Goal: Check status: Check status

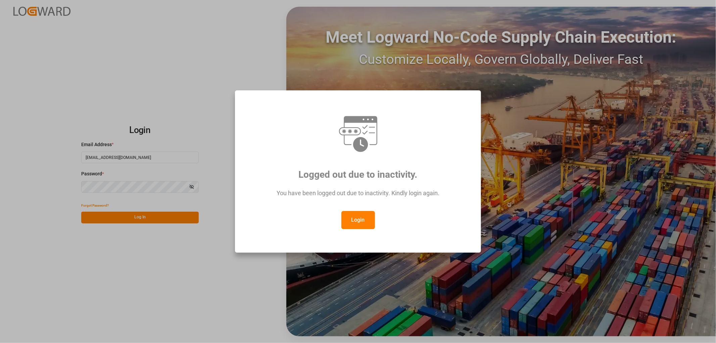
click at [366, 221] on button "Login" at bounding box center [359, 220] width 34 height 18
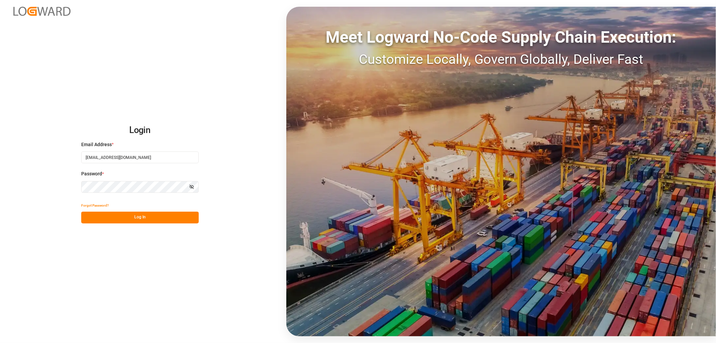
click at [148, 218] on button "Log In" at bounding box center [140, 218] width 118 height 12
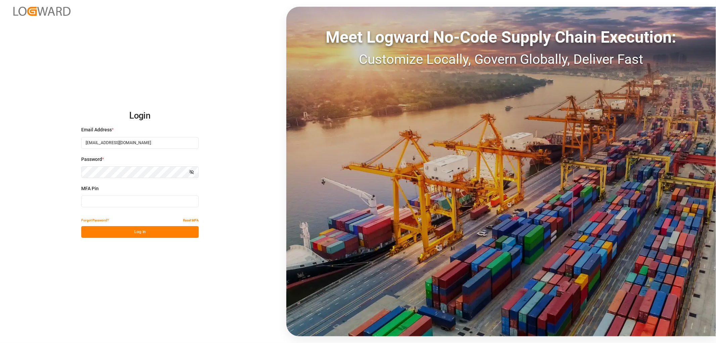
click at [135, 204] on input at bounding box center [140, 201] width 118 height 12
type input "423957"
click at [146, 233] on button "Log In" at bounding box center [140, 232] width 118 height 12
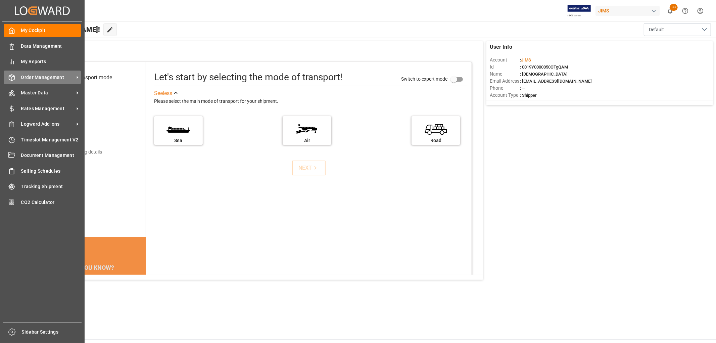
click at [46, 76] on span "Order Management" at bounding box center [47, 77] width 53 height 7
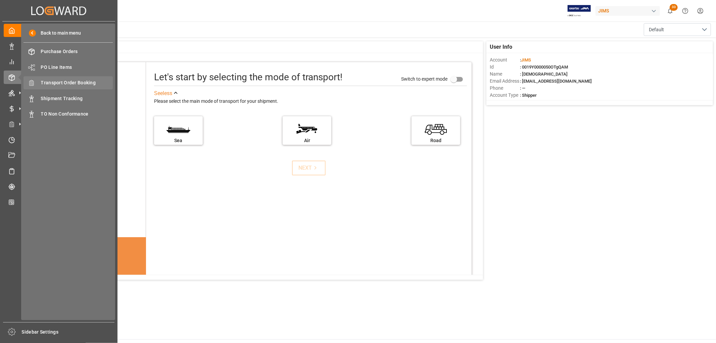
click at [71, 79] on span "Transport Order Booking" at bounding box center [77, 82] width 72 height 7
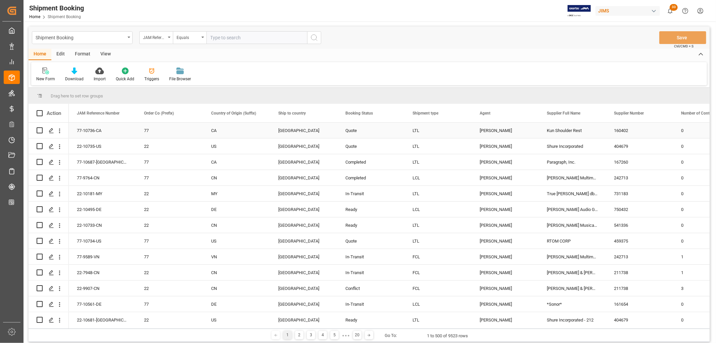
click at [559, 130] on div "Kun Shoulder Rest" at bounding box center [572, 130] width 67 height 15
click at [596, 112] on span at bounding box center [595, 113] width 6 height 6
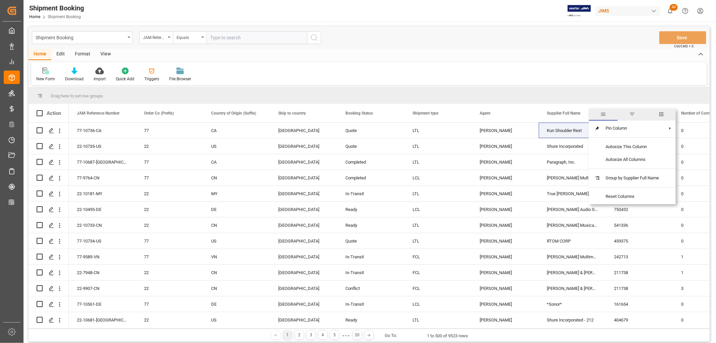
click at [633, 113] on span "filter" at bounding box center [632, 114] width 6 height 6
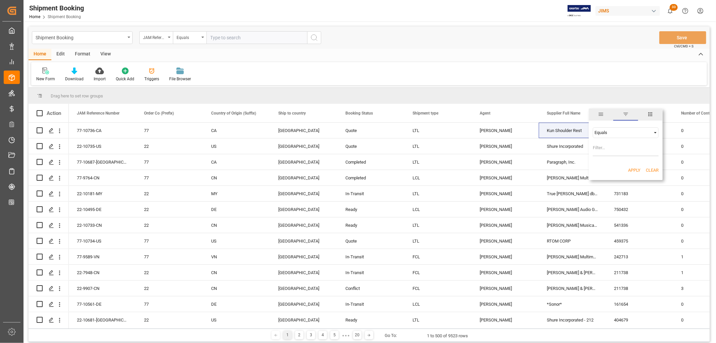
click at [609, 132] on div "Equals" at bounding box center [623, 132] width 56 height 5
click at [606, 166] on span "Fuzzy search" at bounding box center [606, 164] width 25 height 5
click at [605, 151] on input "Filter Value" at bounding box center [626, 149] width 66 height 13
type input "[PERSON_NAME]"
click at [636, 168] on button "Apply" at bounding box center [634, 170] width 12 height 7
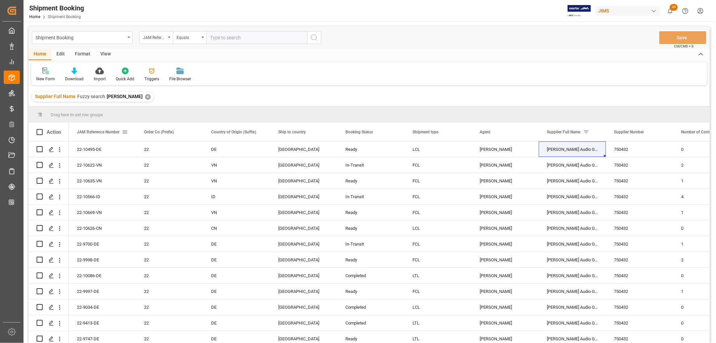
click at [124, 132] on span at bounding box center [125, 132] width 6 height 6
click at [133, 150] on div "Equals" at bounding box center [153, 151] width 56 height 5
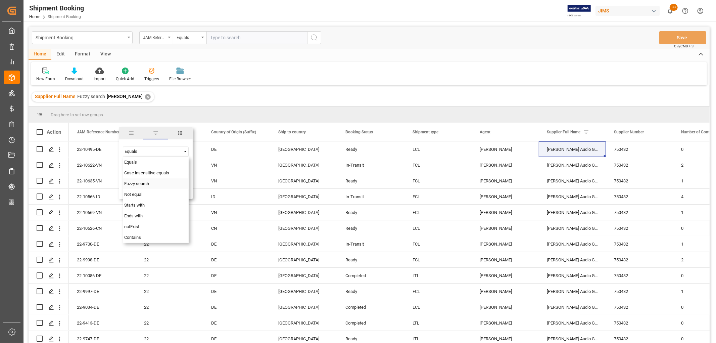
click at [138, 183] on span "Fuzzy search" at bounding box center [136, 183] width 25 height 5
click at [133, 169] on input "Filter Value" at bounding box center [156, 168] width 66 height 13
type input "-de"
click at [166, 188] on button "Apply" at bounding box center [164, 189] width 12 height 7
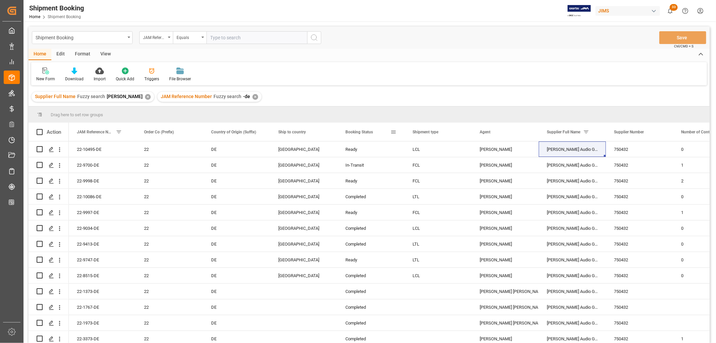
click at [359, 132] on span "Booking Status" at bounding box center [360, 132] width 28 height 5
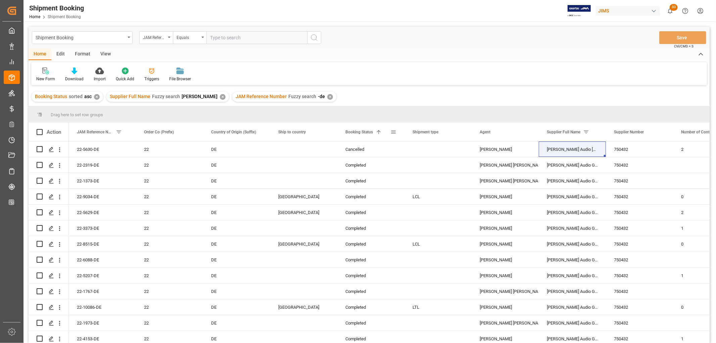
click at [359, 132] on span "Booking Status" at bounding box center [360, 132] width 28 height 5
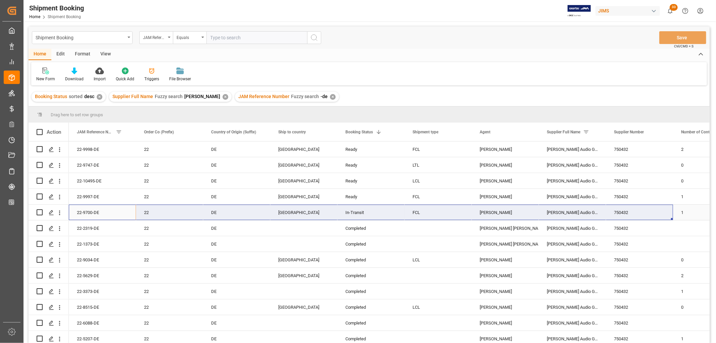
drag, startPoint x: 92, startPoint y: 215, endPoint x: 611, endPoint y: 212, distance: 519.2
click at [620, 196] on div "750432" at bounding box center [639, 196] width 67 height 15
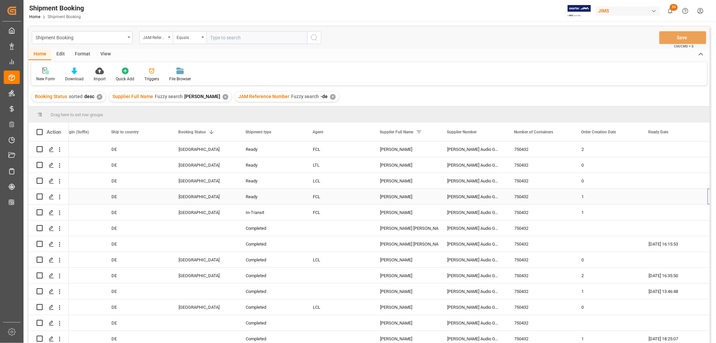
scroll to position [0, 167]
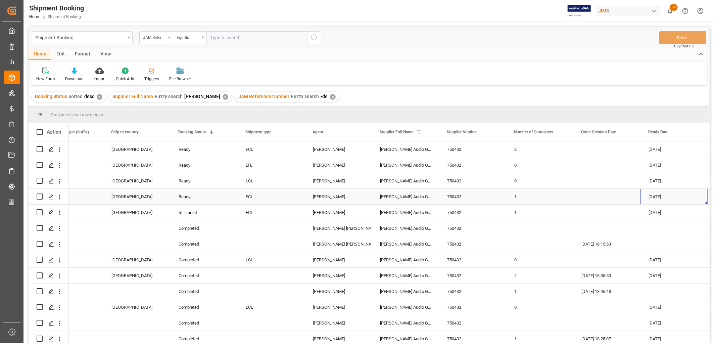
click at [657, 198] on div "[DATE]" at bounding box center [674, 196] width 67 height 15
click at [658, 182] on div "[DATE]" at bounding box center [674, 180] width 67 height 15
click at [658, 167] on div "[DATE]" at bounding box center [674, 164] width 67 height 15
click at [659, 149] on div "[DATE]" at bounding box center [674, 148] width 67 height 15
click at [657, 167] on div "[DATE]" at bounding box center [674, 164] width 67 height 15
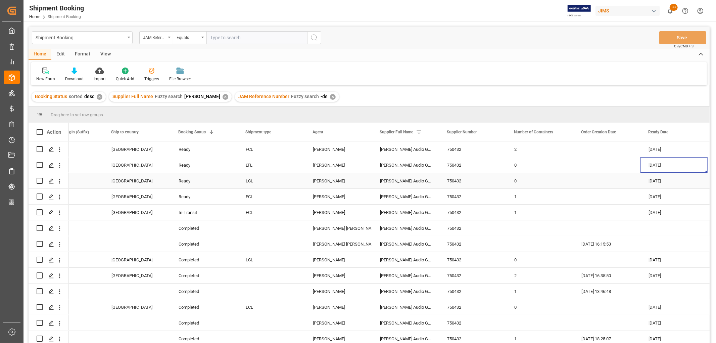
click at [656, 183] on div "[DATE]" at bounding box center [674, 180] width 67 height 15
click at [654, 195] on div "[DATE]" at bounding box center [674, 196] width 67 height 15
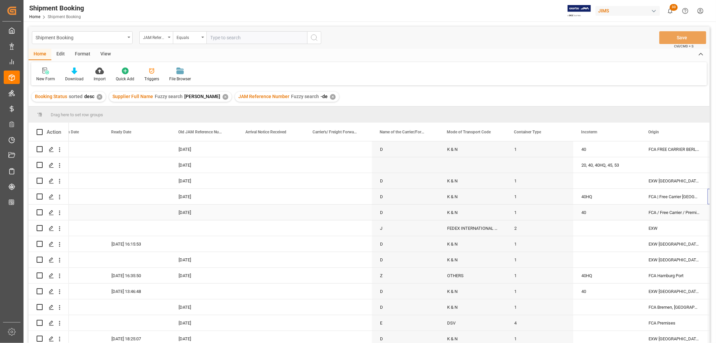
scroll to position [0, 704]
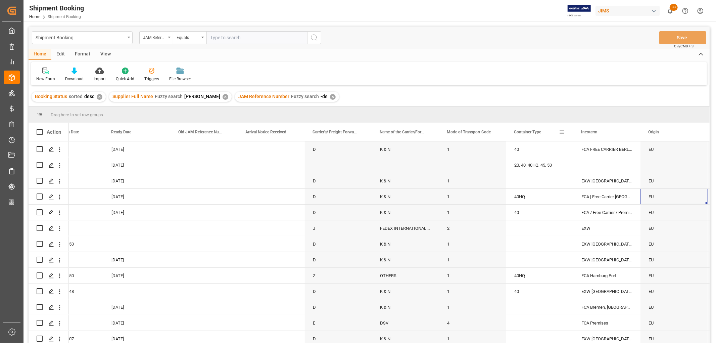
click at [566, 132] on div "Container Type" at bounding box center [539, 132] width 67 height 18
click at [561, 131] on span at bounding box center [562, 132] width 6 height 6
click at [616, 131] on span "columns" at bounding box center [618, 133] width 6 height 6
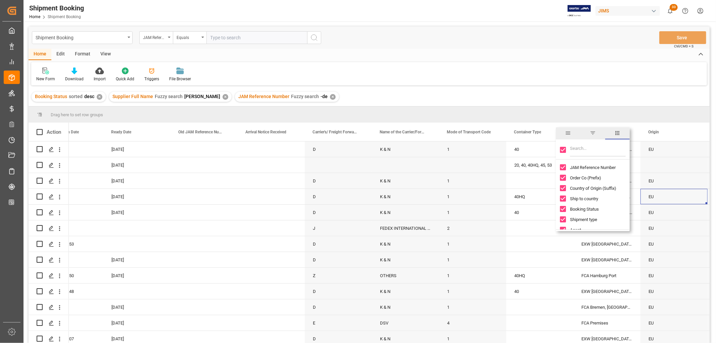
click at [563, 149] on input "Toggle Select All Columns" at bounding box center [563, 150] width 6 height 6
checkbox input "false"
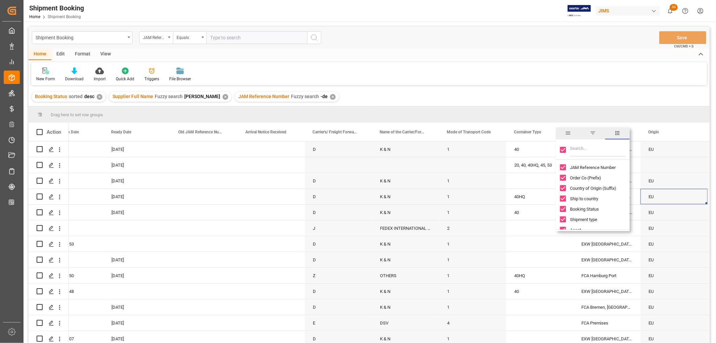
checkbox input "false"
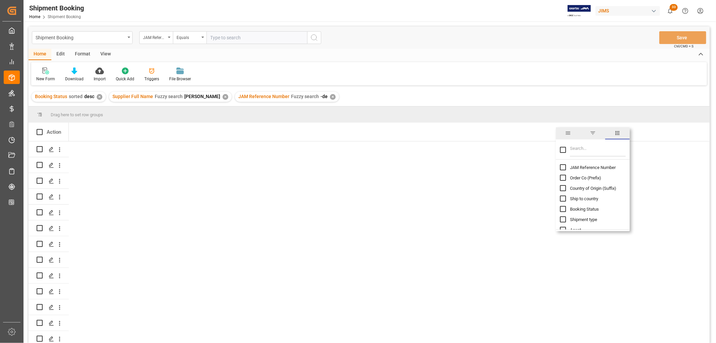
click at [563, 170] on input "JAM Reference Number column toggle visibility (hidden)" at bounding box center [563, 167] width 6 height 6
checkbox input "true"
checkbox input "false"
click at [577, 154] on input "Filter Columns Input" at bounding box center [598, 149] width 56 height 13
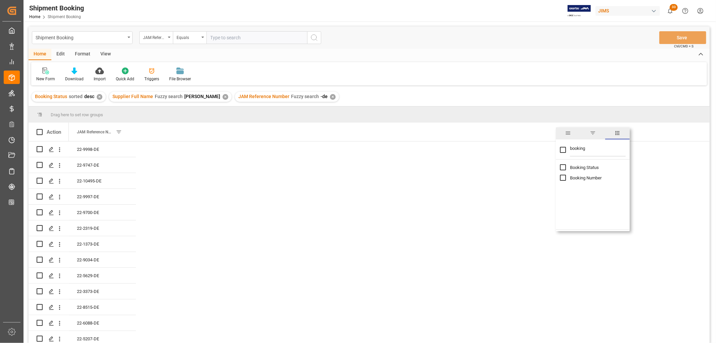
type input "booking"
click at [563, 179] on input "Booking Number column toggle visibility (hidden)" at bounding box center [563, 178] width 6 height 6
checkbox input "true"
checkbox input "false"
click at [159, 182] on div "1069076022" at bounding box center [169, 180] width 67 height 15
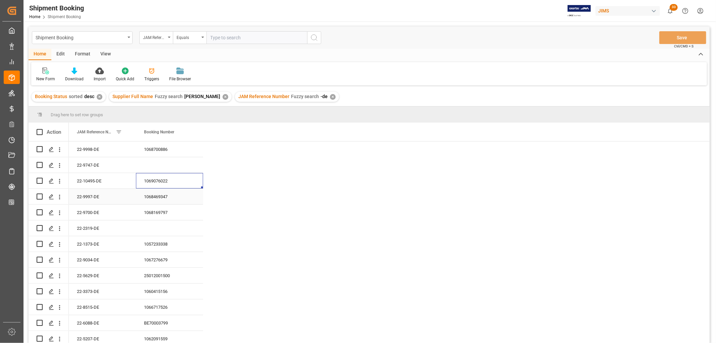
click at [156, 199] on div "1068469347" at bounding box center [169, 196] width 67 height 15
click at [156, 148] on div "1068700886" at bounding box center [169, 148] width 67 height 15
click at [154, 164] on div "Press SPACE to select this row." at bounding box center [169, 164] width 67 height 15
click at [99, 165] on div "22-9747-DE" at bounding box center [102, 164] width 67 height 15
